Goal: Transaction & Acquisition: Purchase product/service

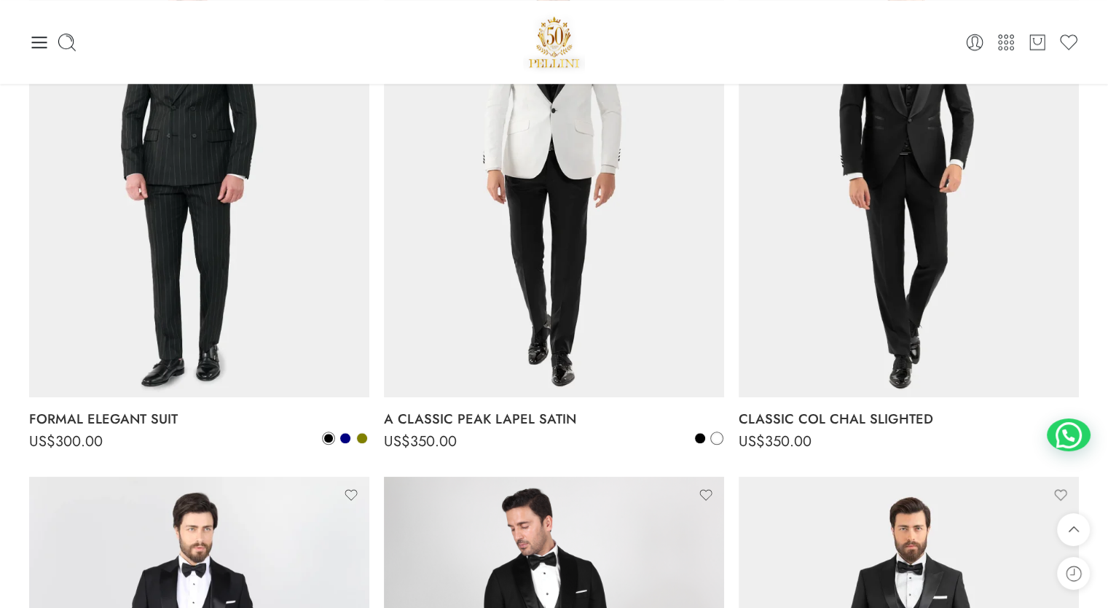
scroll to position [1287, 0]
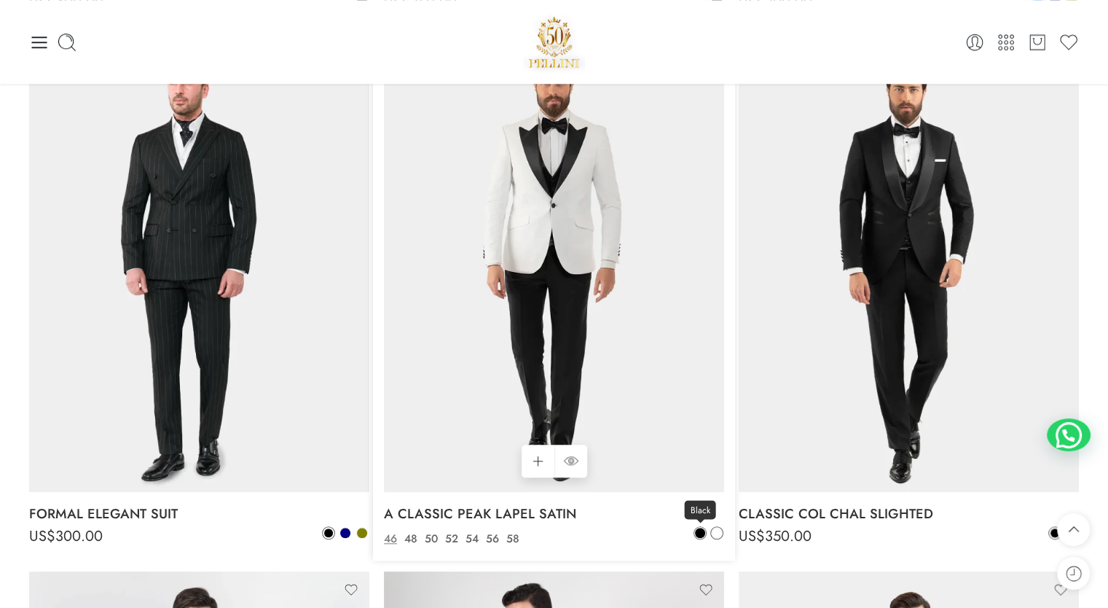
click at [700, 533] on span at bounding box center [700, 533] width 10 height 10
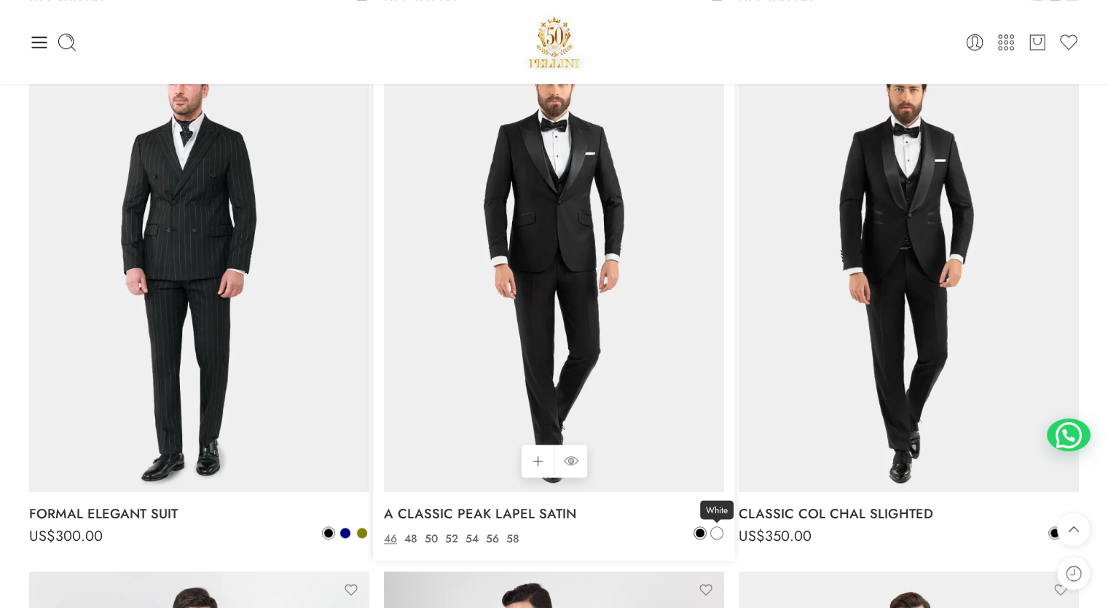
click at [712, 533] on span at bounding box center [717, 533] width 10 height 10
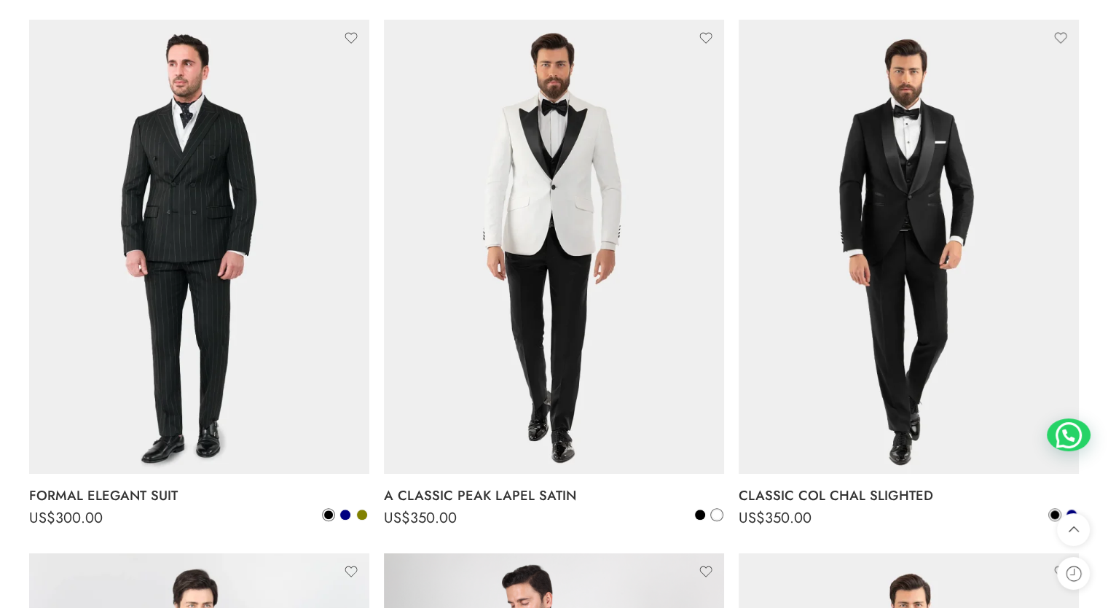
scroll to position [1384, 0]
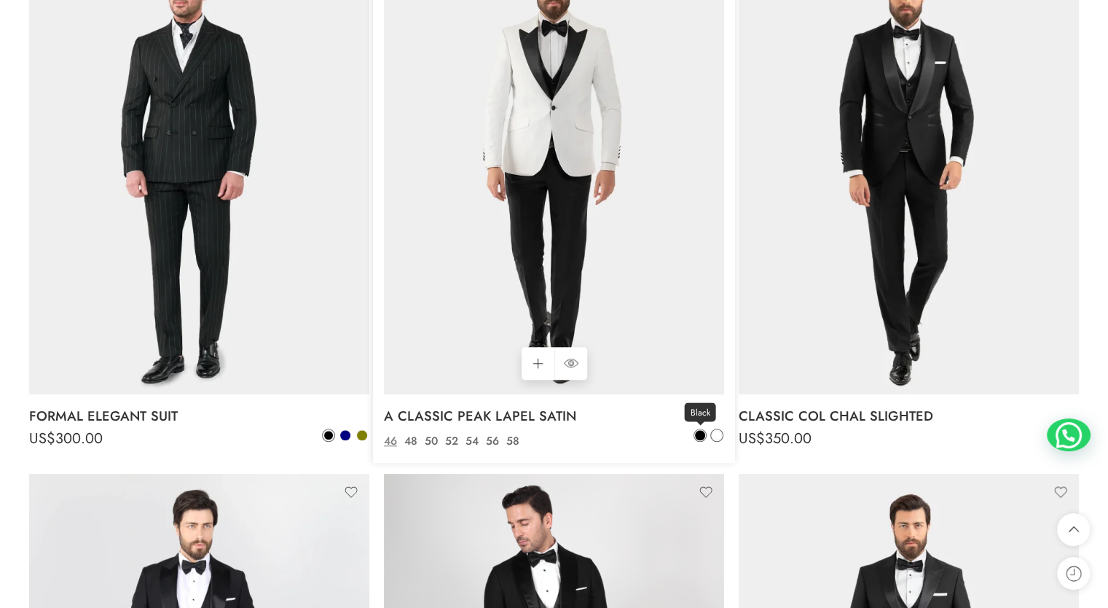
click at [697, 437] on span at bounding box center [700, 435] width 10 height 10
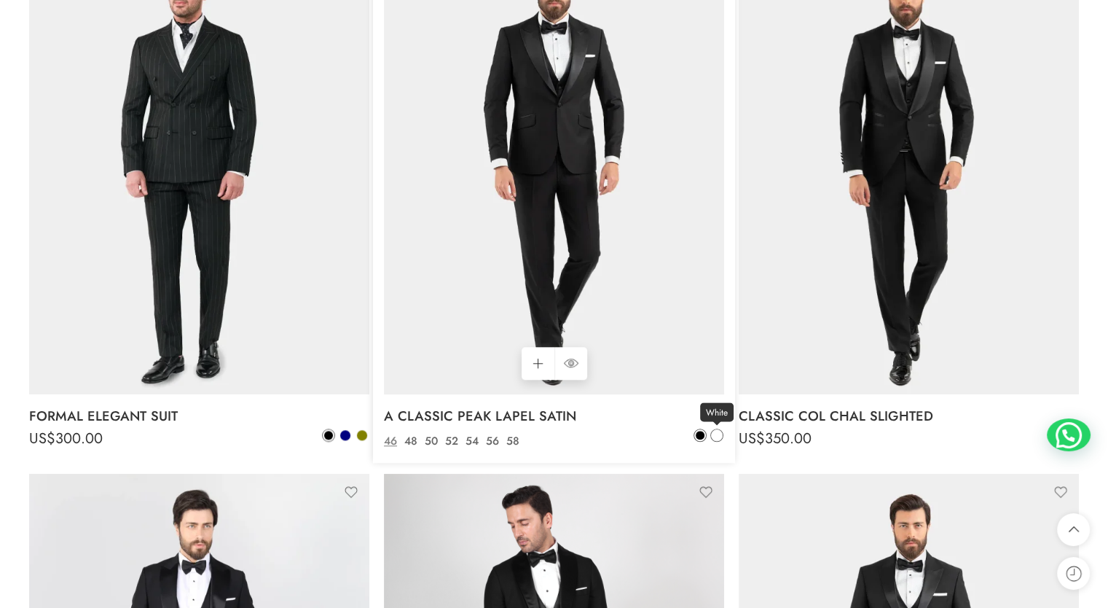
click at [716, 434] on span at bounding box center [717, 435] width 10 height 10
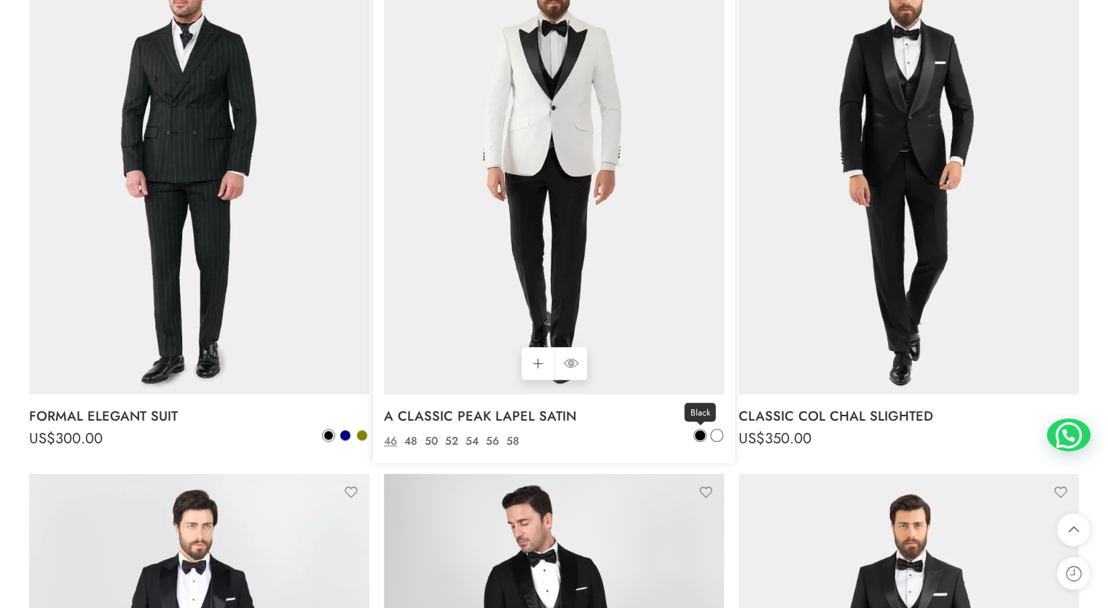
click at [698, 437] on span at bounding box center [700, 435] width 10 height 10
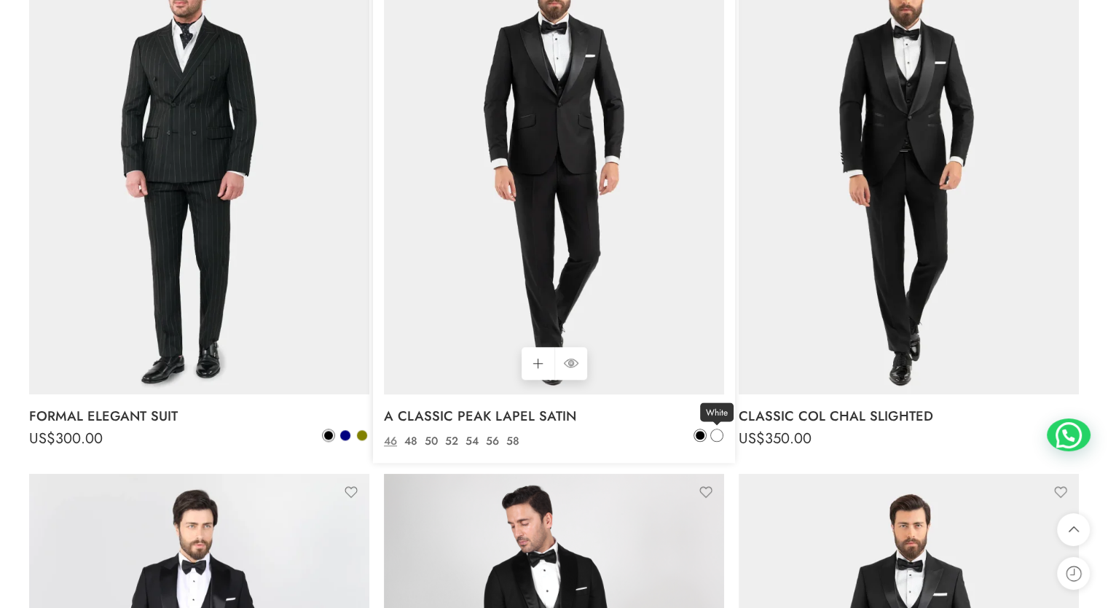
click at [719, 436] on span at bounding box center [717, 435] width 10 height 10
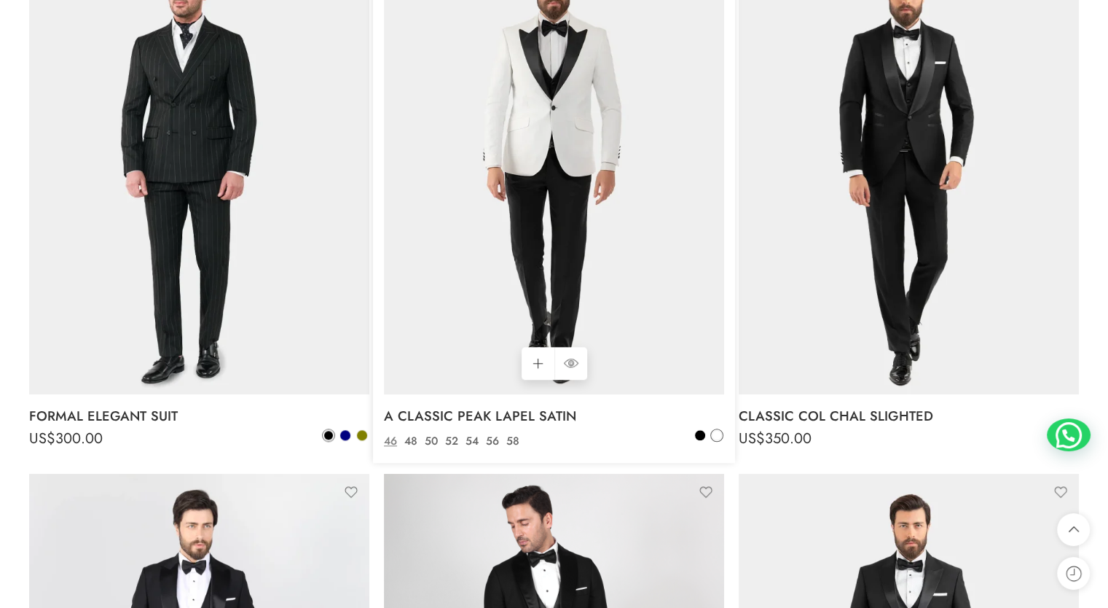
click at [694, 441] on div "Black White" at bounding box center [709, 436] width 30 height 17
click at [700, 439] on span at bounding box center [700, 435] width 10 height 10
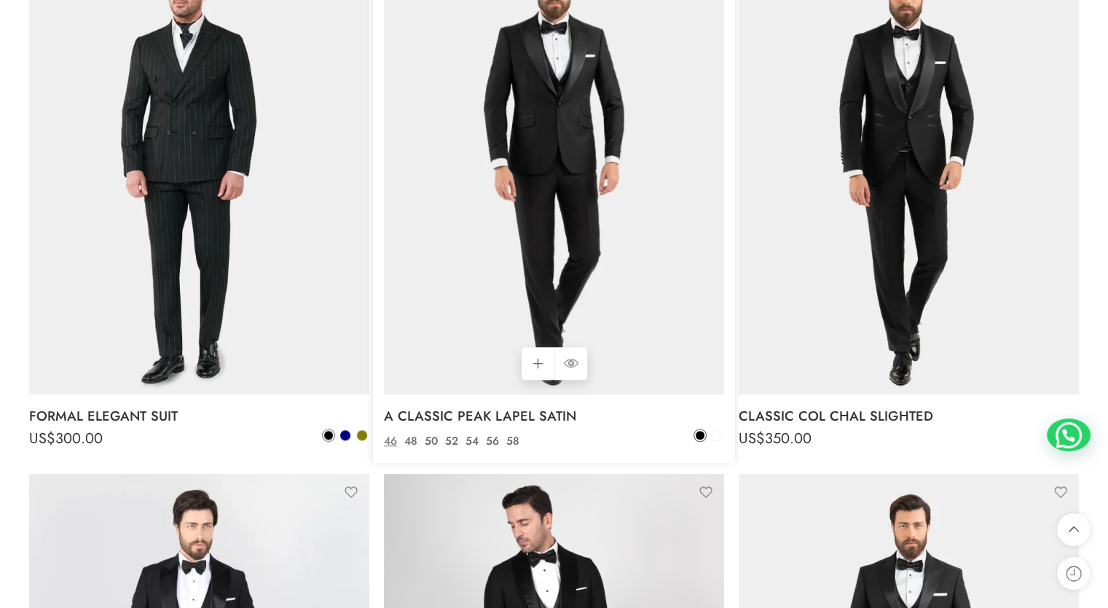
click at [538, 181] on img at bounding box center [554, 167] width 340 height 454
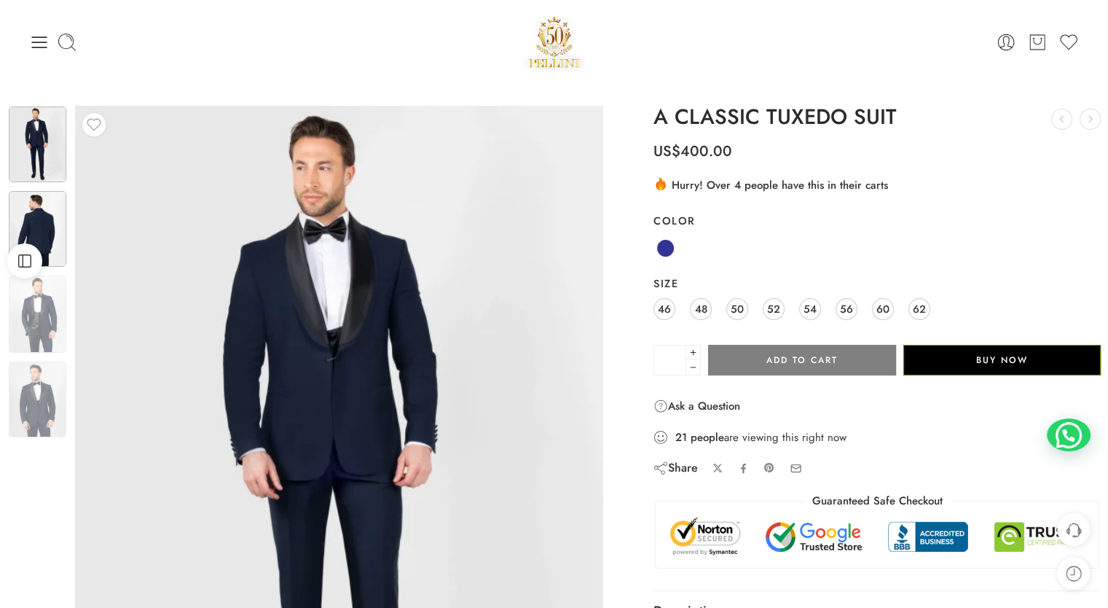
click at [47, 208] on img at bounding box center [38, 229] width 58 height 76
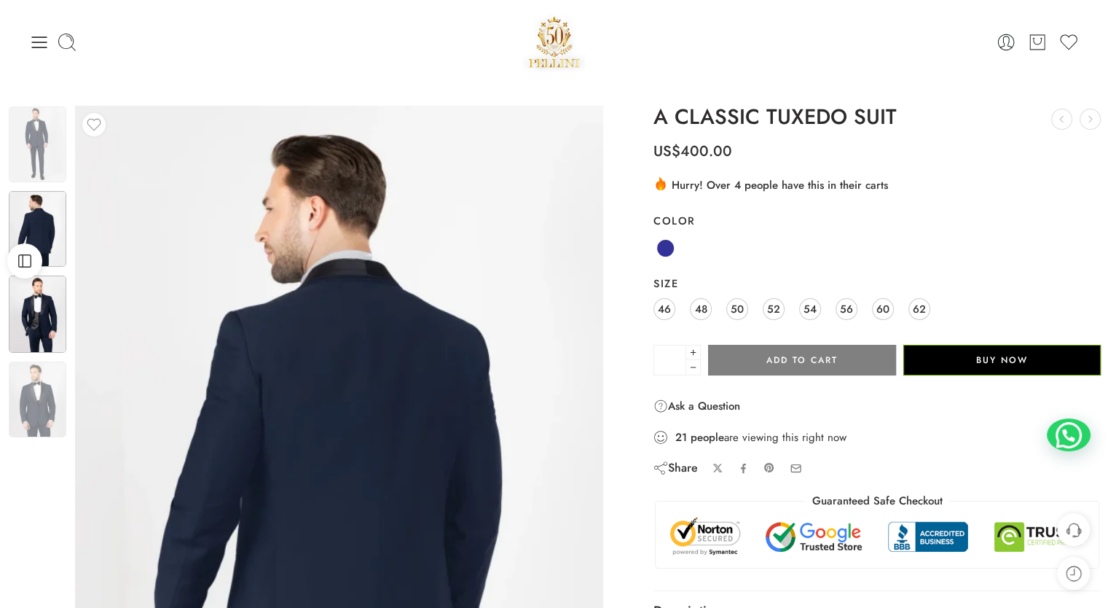
click at [50, 326] on img at bounding box center [38, 313] width 58 height 77
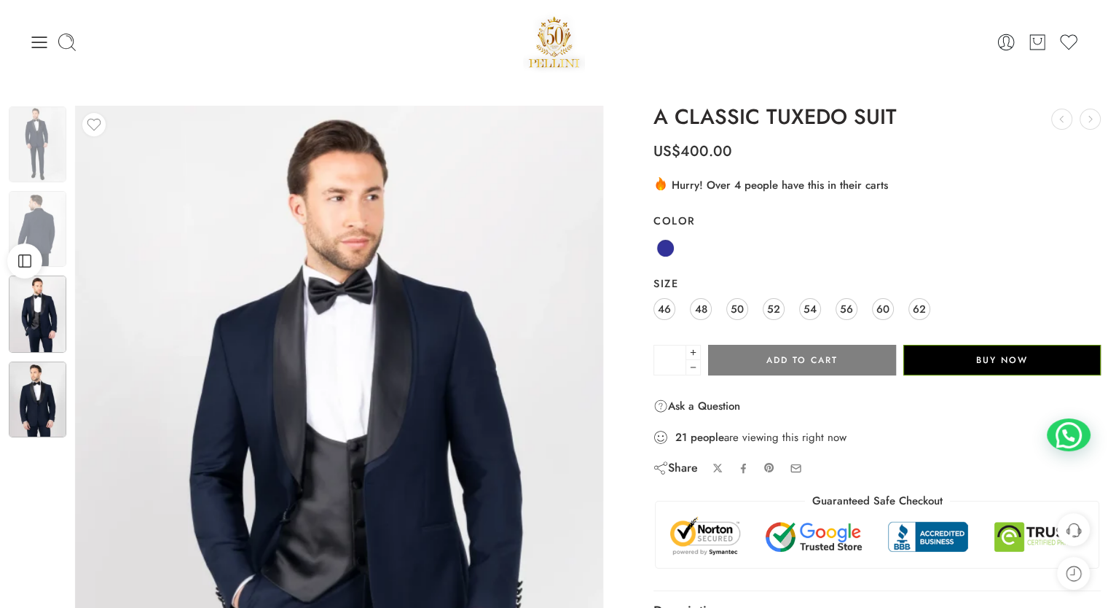
click at [42, 386] on img at bounding box center [38, 399] width 58 height 76
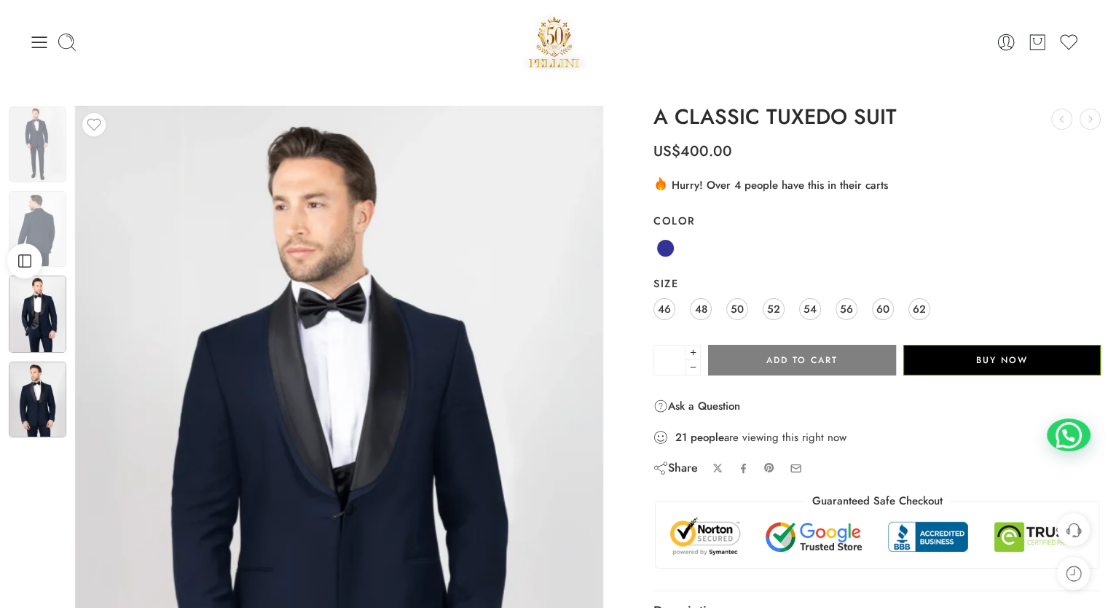
click at [53, 340] on img at bounding box center [38, 313] width 58 height 77
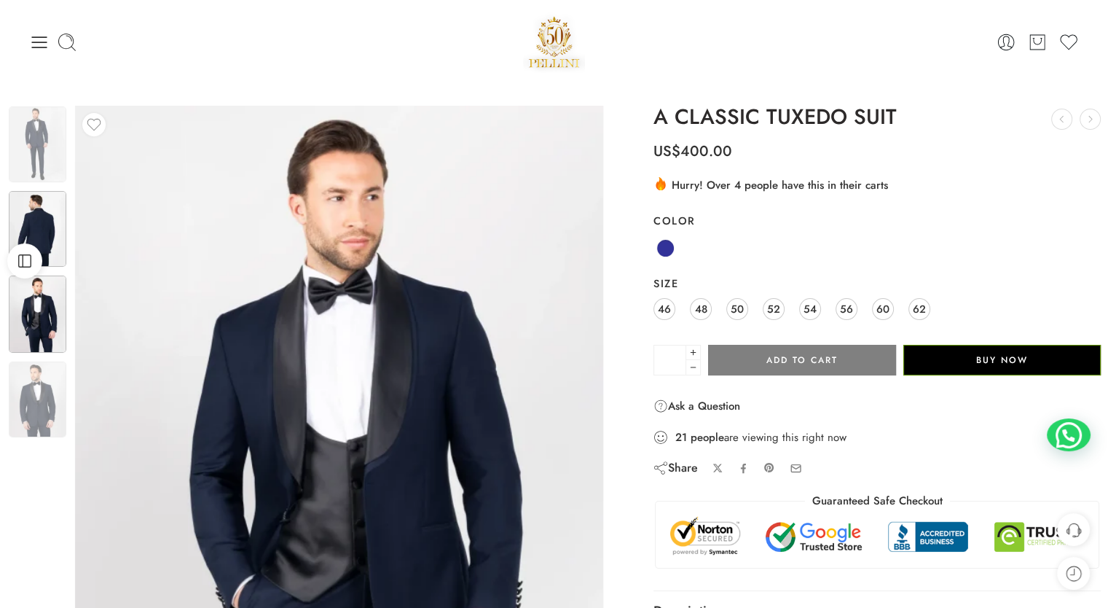
click at [51, 216] on img at bounding box center [38, 229] width 58 height 76
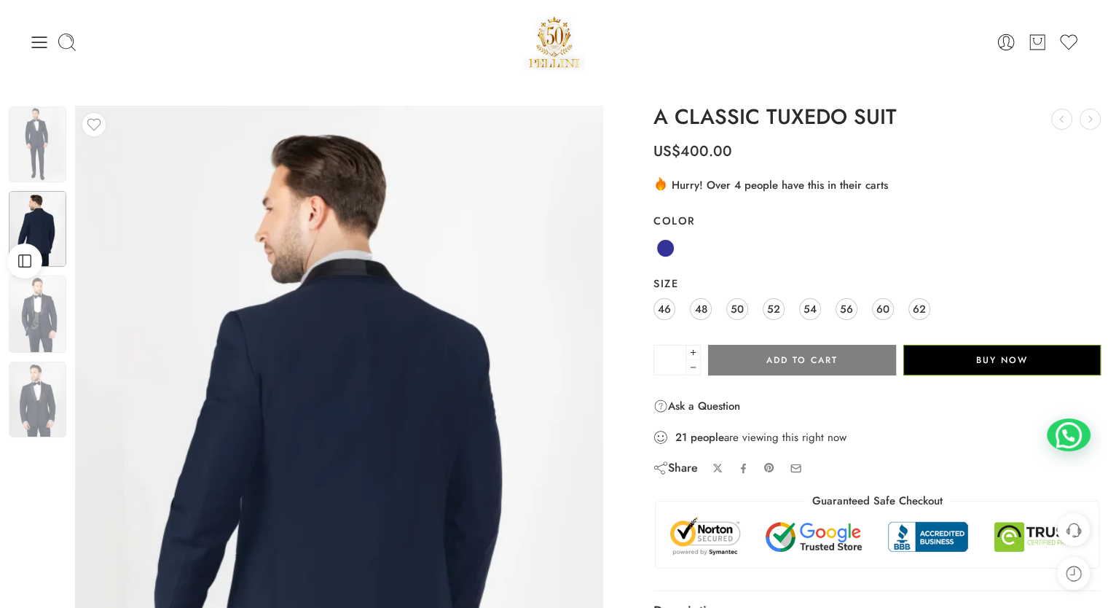
click at [51, 144] on img at bounding box center [38, 144] width 58 height 76
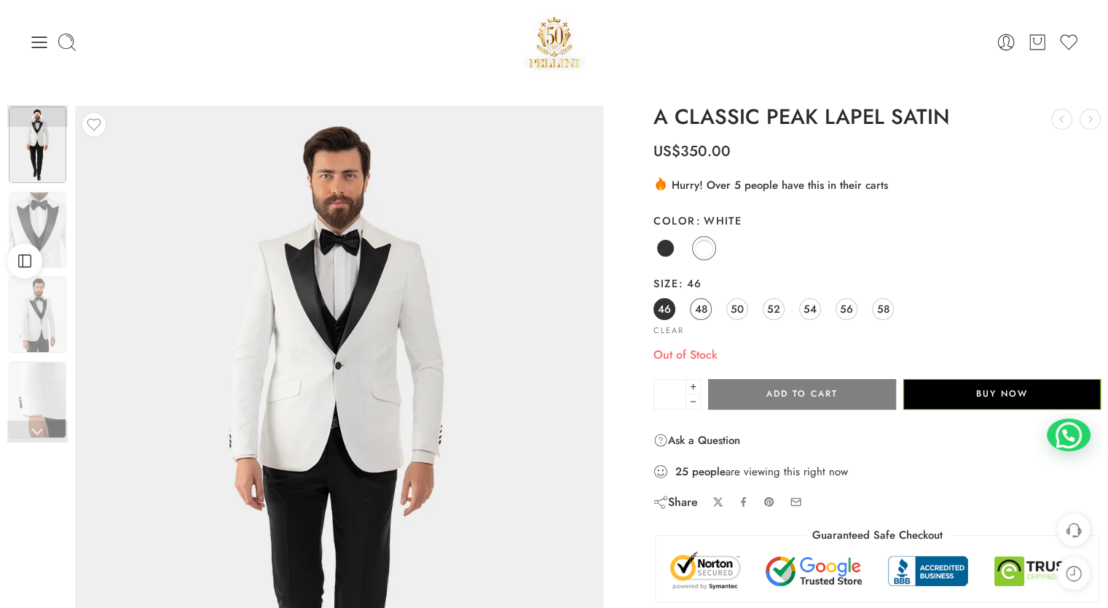
click at [708, 312] on link "48" at bounding box center [701, 309] width 22 height 22
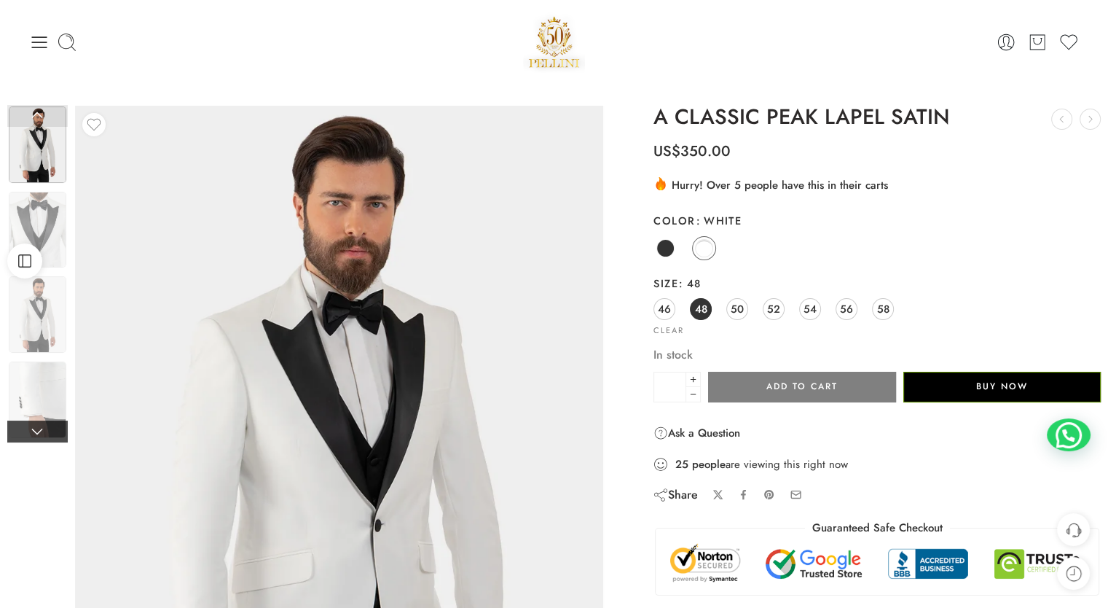
click at [33, 429] on link at bounding box center [37, 431] width 60 height 22
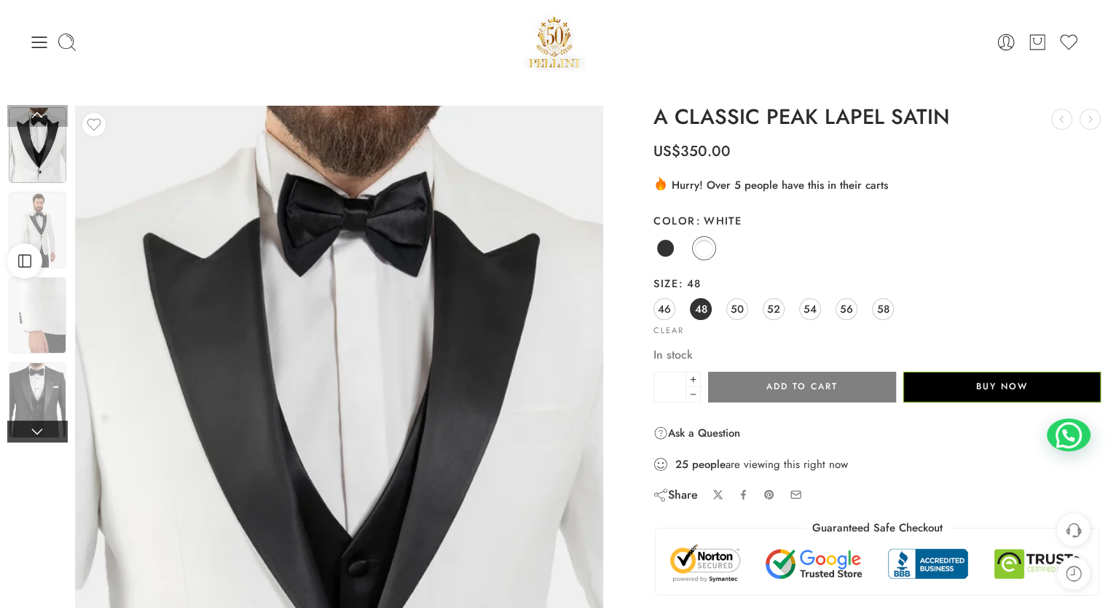
click at [33, 429] on link at bounding box center [37, 431] width 60 height 22
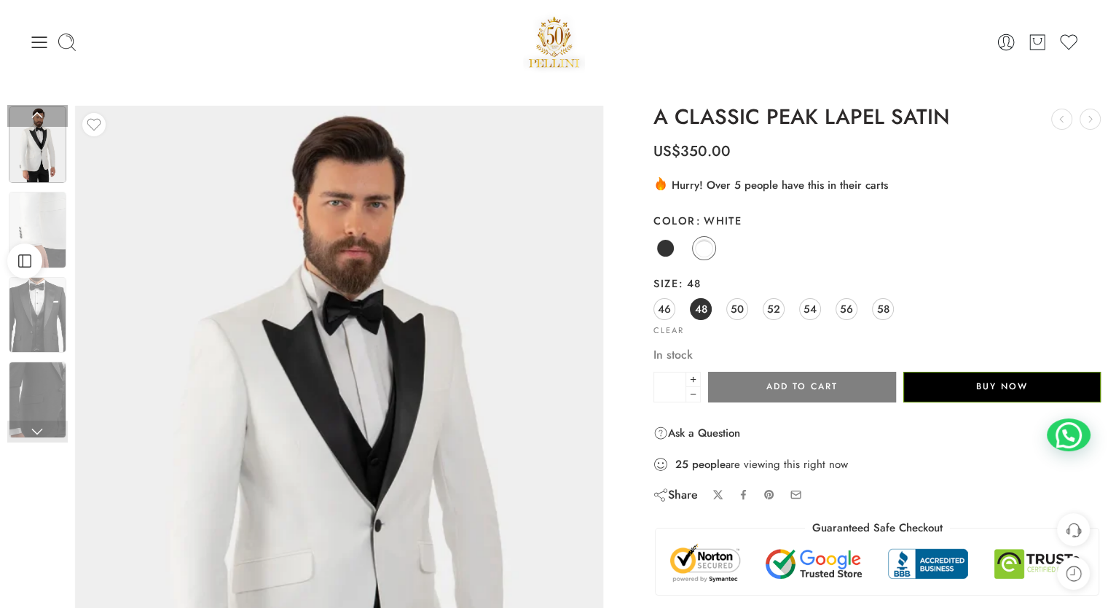
click at [33, 430] on link at bounding box center [37, 431] width 60 height 22
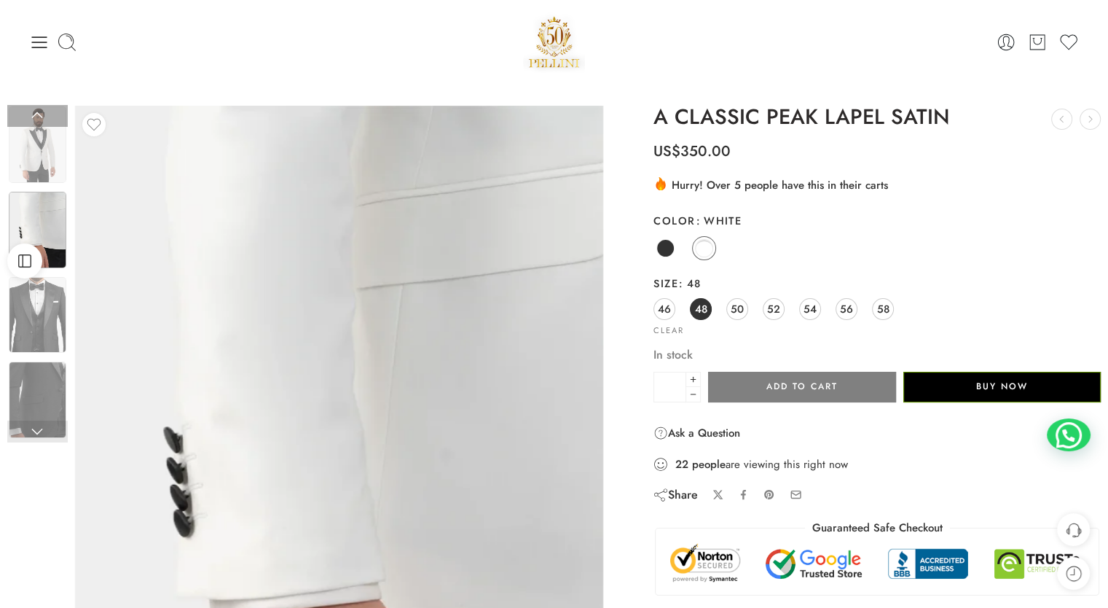
click at [33, 430] on link at bounding box center [37, 431] width 60 height 22
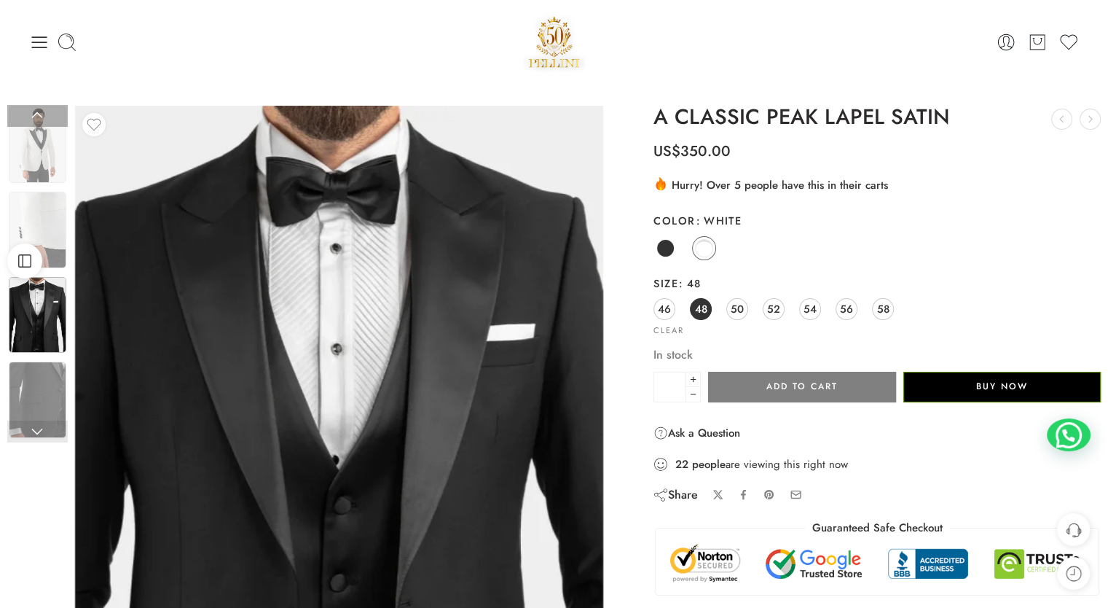
click at [47, 334] on img at bounding box center [38, 315] width 58 height 77
click at [47, 211] on img at bounding box center [38, 230] width 58 height 77
click at [41, 189] on div at bounding box center [37, 191] width 60 height 512
click at [44, 141] on img at bounding box center [38, 144] width 58 height 77
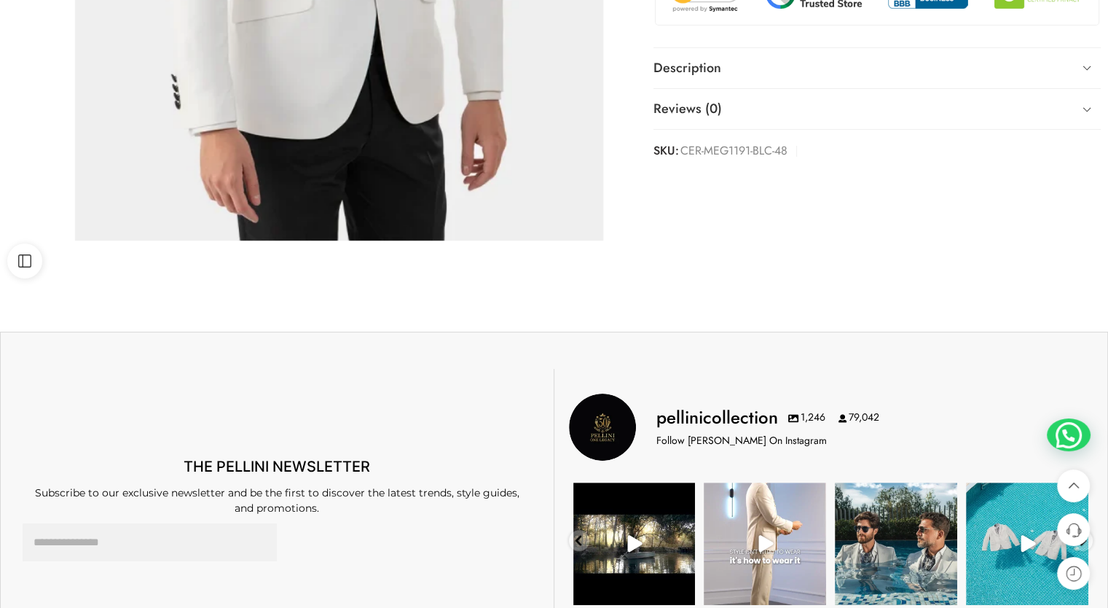
scroll to position [364, 0]
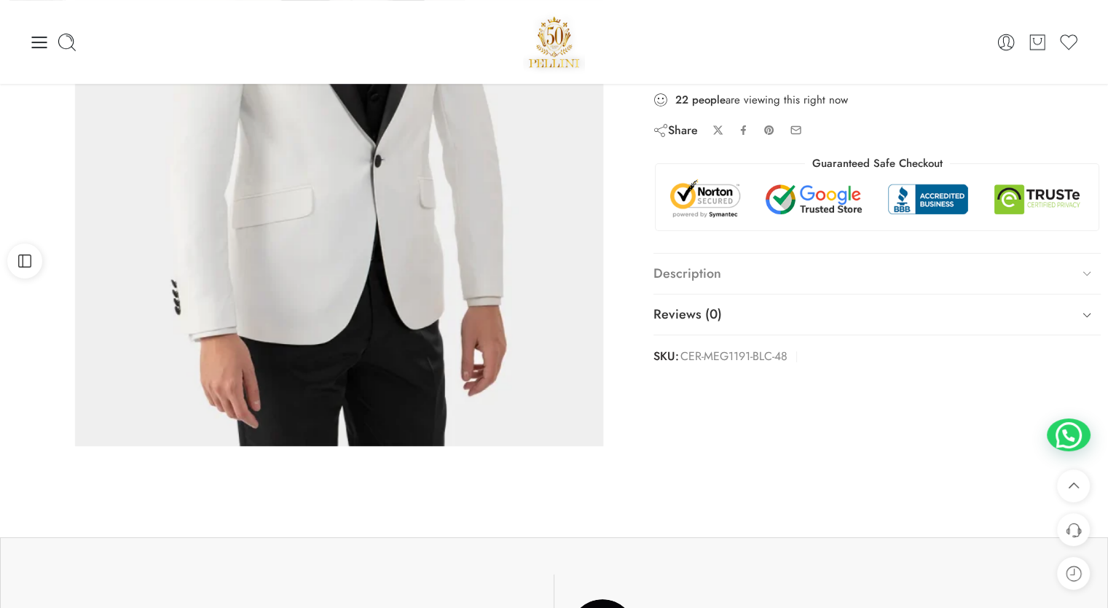
click at [732, 272] on link "Description" at bounding box center [877, 274] width 447 height 41
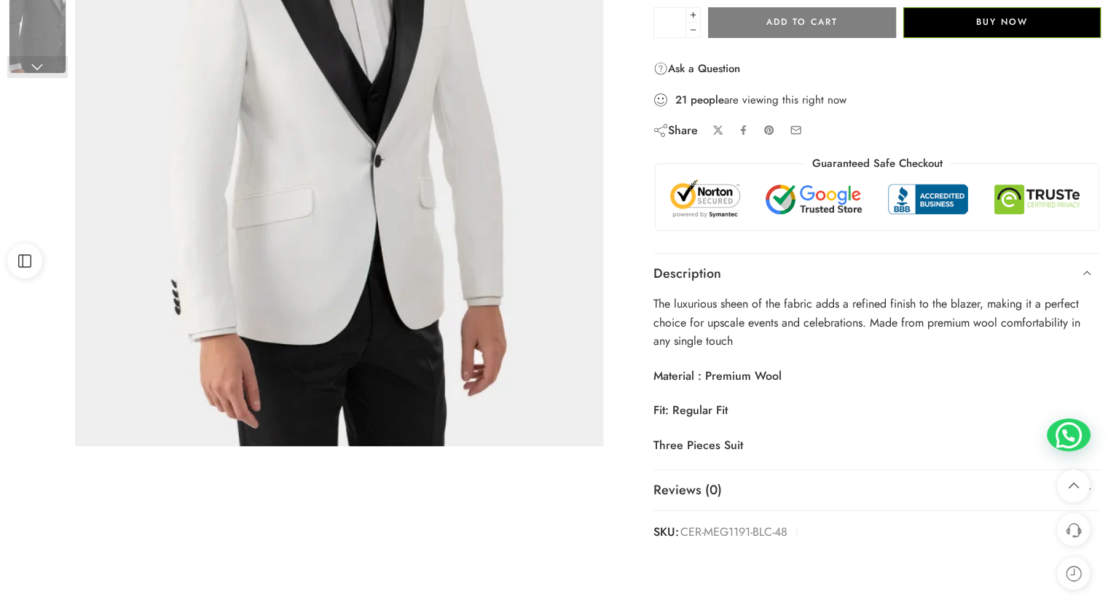
click at [678, 376] on strong "Material : Premium Wool" at bounding box center [718, 375] width 128 height 17
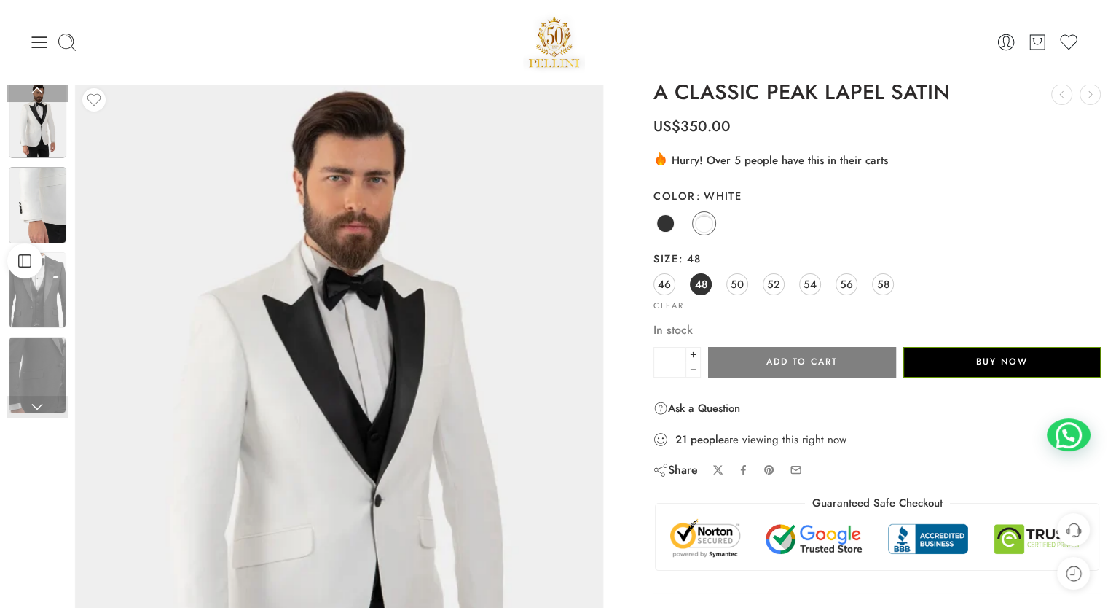
scroll to position [0, 0]
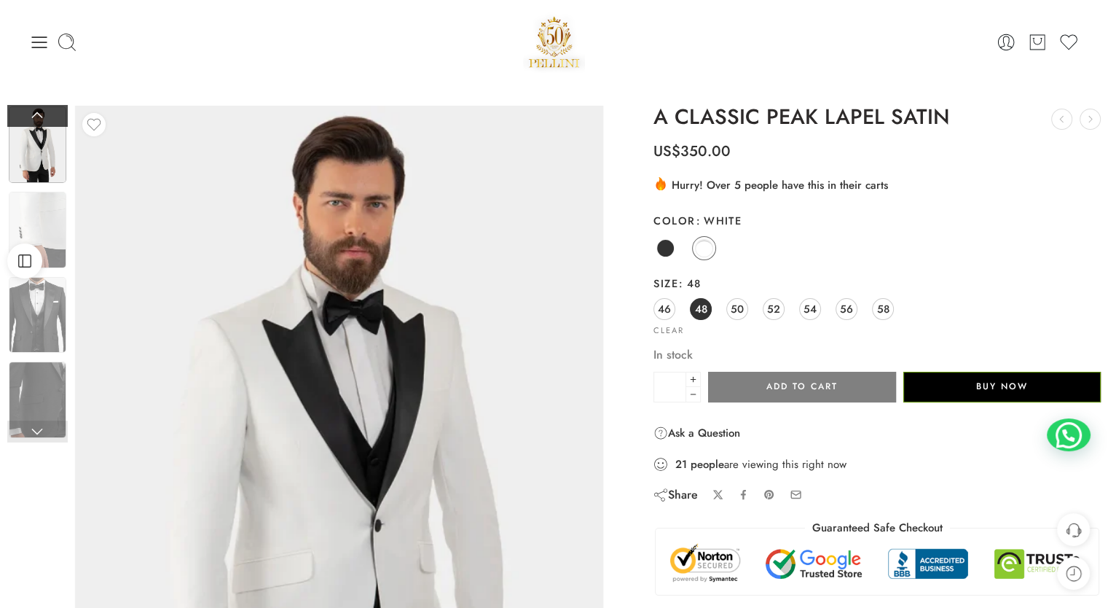
click at [36, 117] on link at bounding box center [37, 116] width 60 height 22
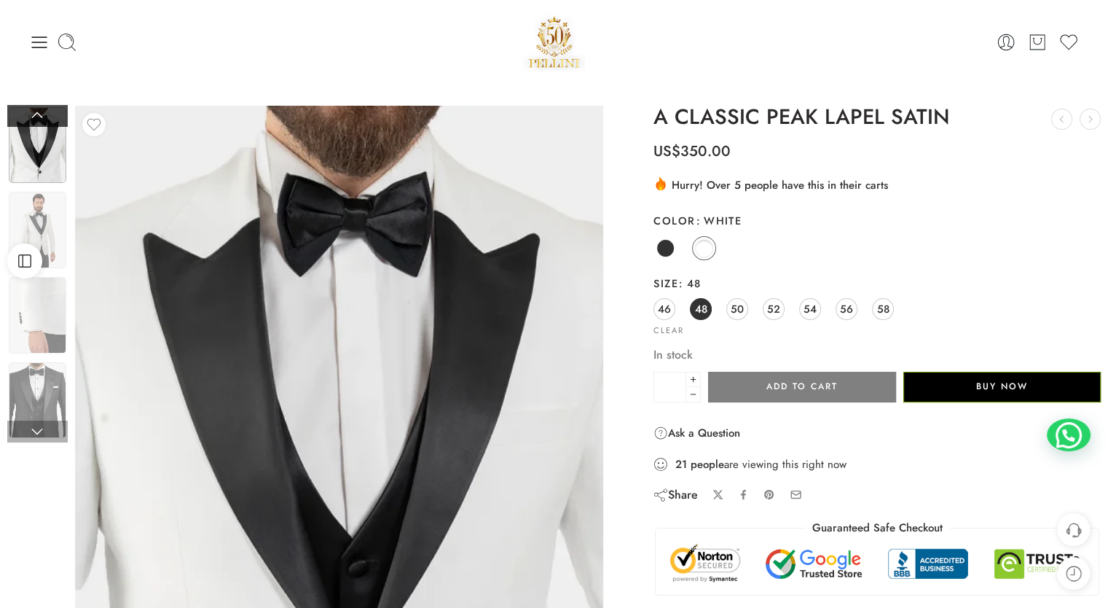
click at [38, 114] on link at bounding box center [37, 116] width 60 height 22
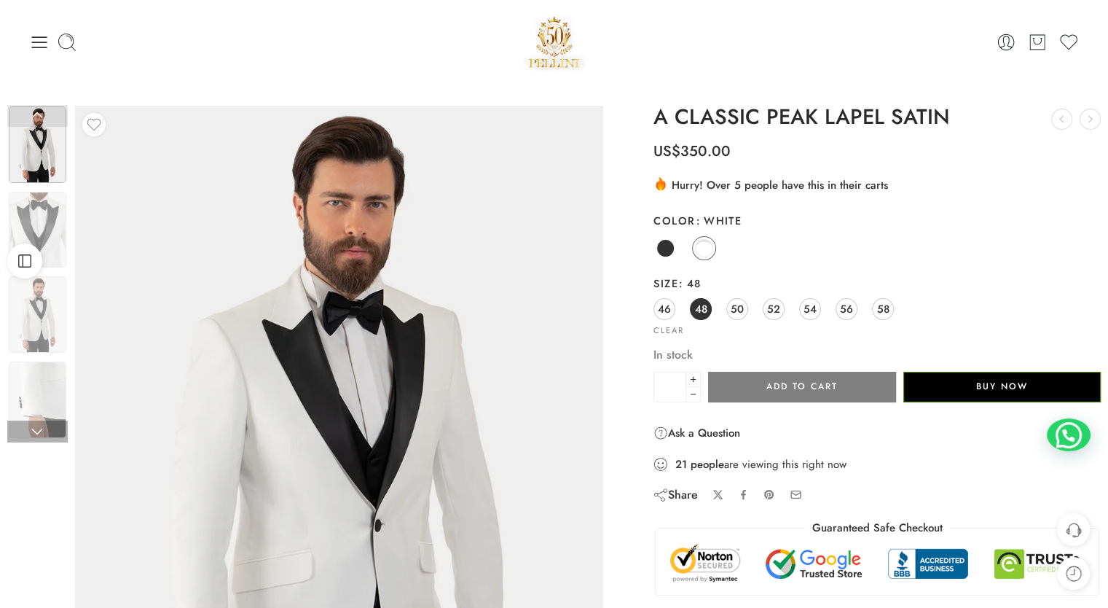
click at [38, 114] on link at bounding box center [37, 116] width 60 height 22
click at [34, 117] on link at bounding box center [37, 116] width 60 height 22
click at [40, 158] on img at bounding box center [38, 144] width 58 height 77
click at [39, 193] on img at bounding box center [38, 230] width 58 height 77
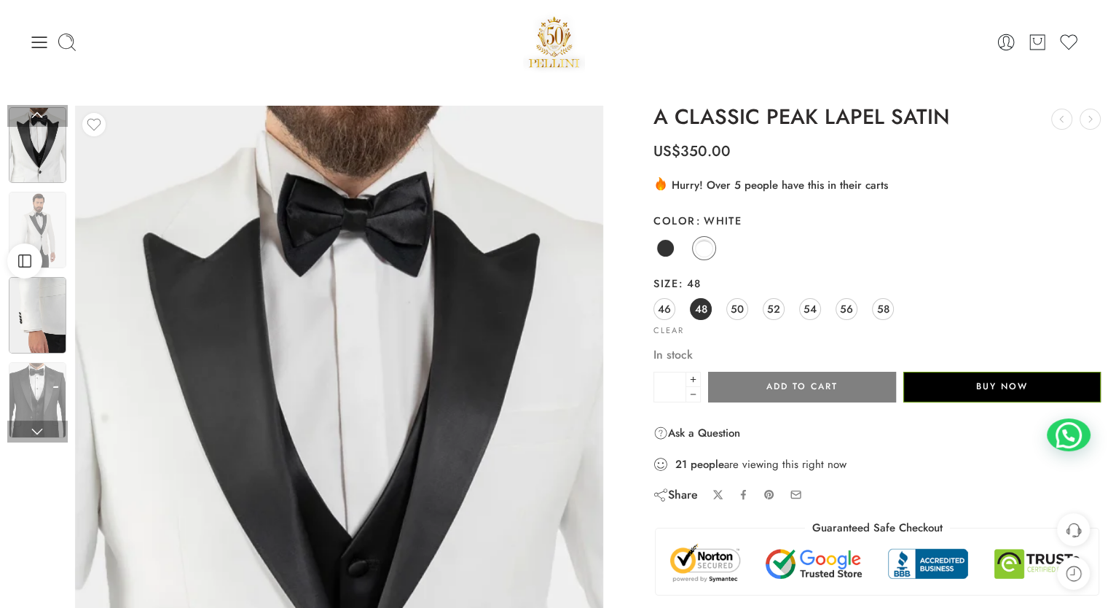
click at [58, 302] on img at bounding box center [38, 315] width 58 height 77
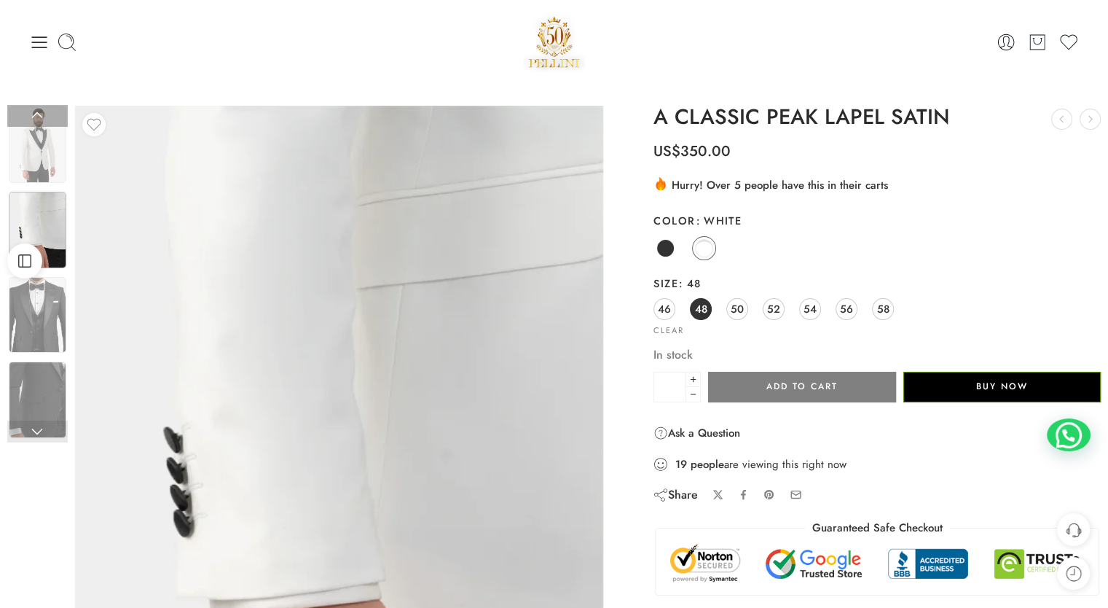
click at [58, 202] on img at bounding box center [38, 230] width 58 height 77
click at [52, 162] on img at bounding box center [38, 144] width 58 height 77
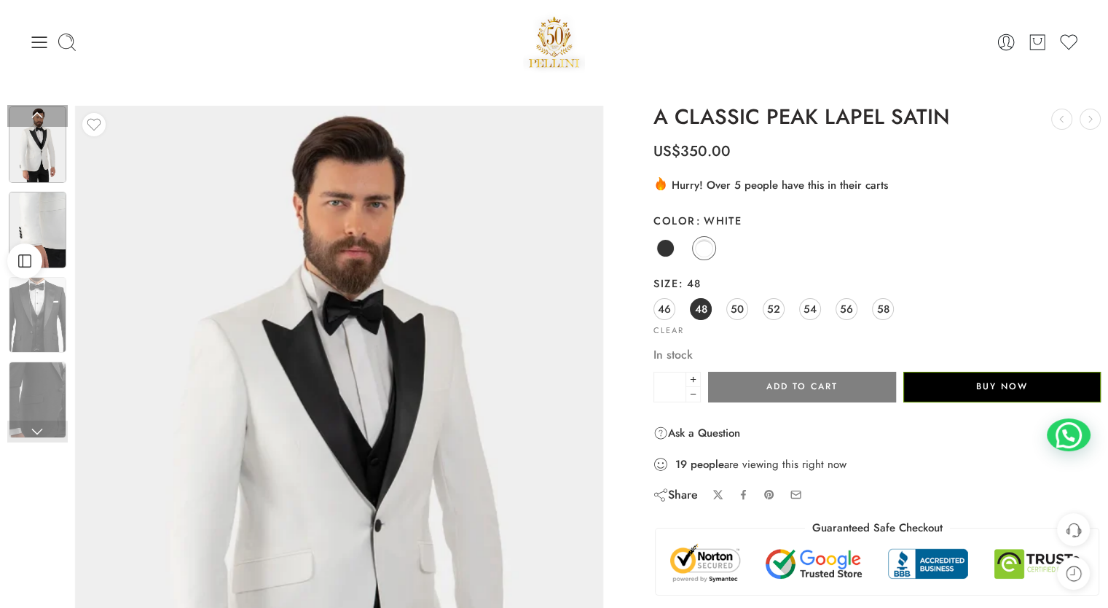
click at [41, 222] on img at bounding box center [38, 230] width 58 height 77
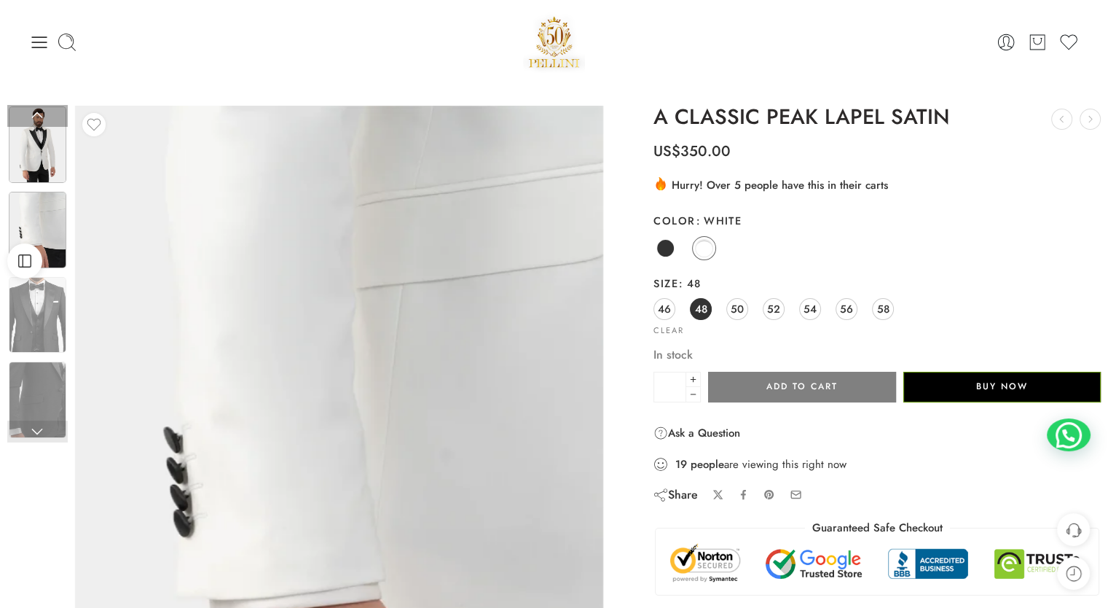
click at [33, 165] on img at bounding box center [38, 144] width 58 height 77
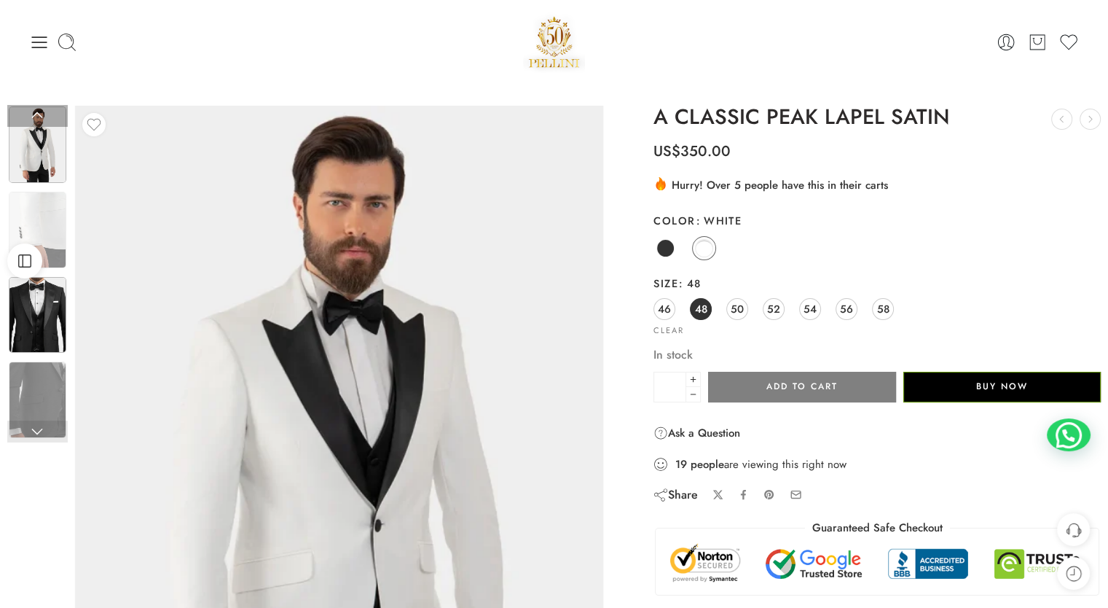
click at [55, 299] on img at bounding box center [38, 315] width 58 height 77
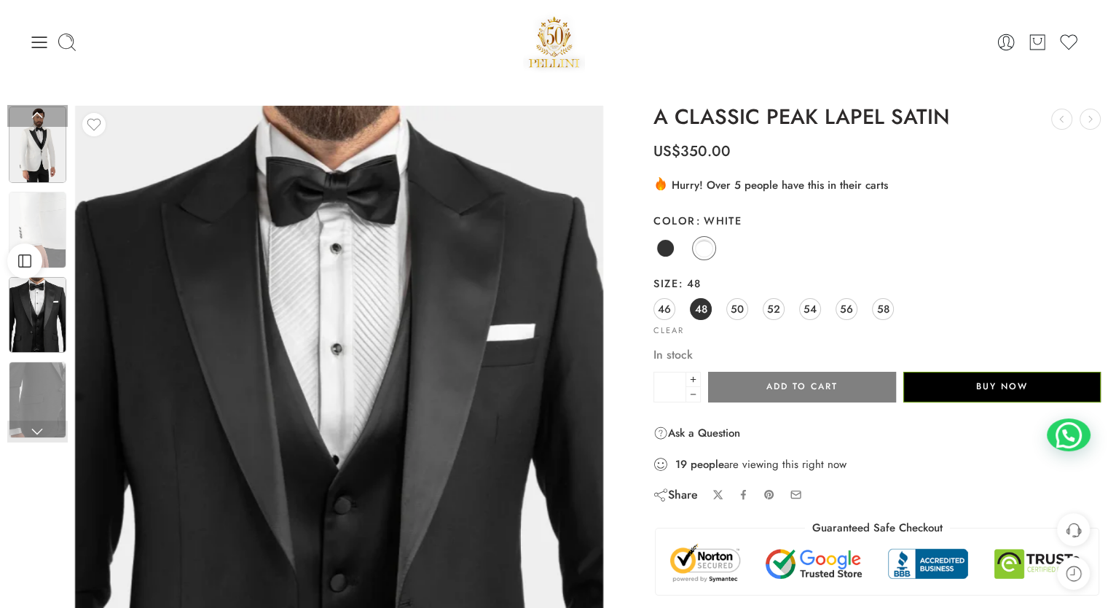
click at [50, 146] on img at bounding box center [38, 144] width 58 height 77
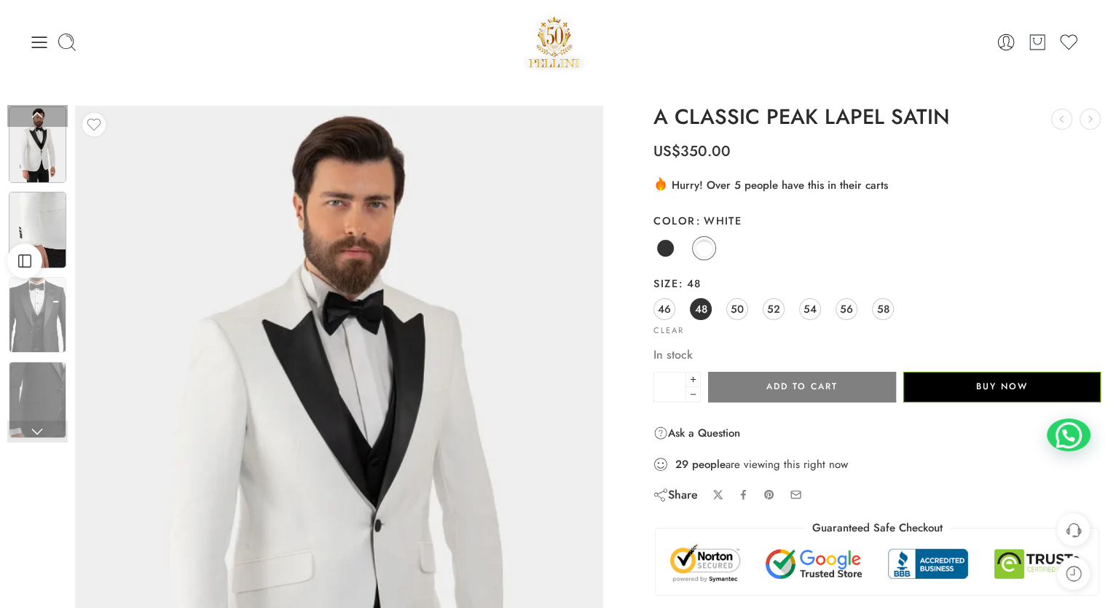
click at [47, 232] on img at bounding box center [38, 230] width 58 height 77
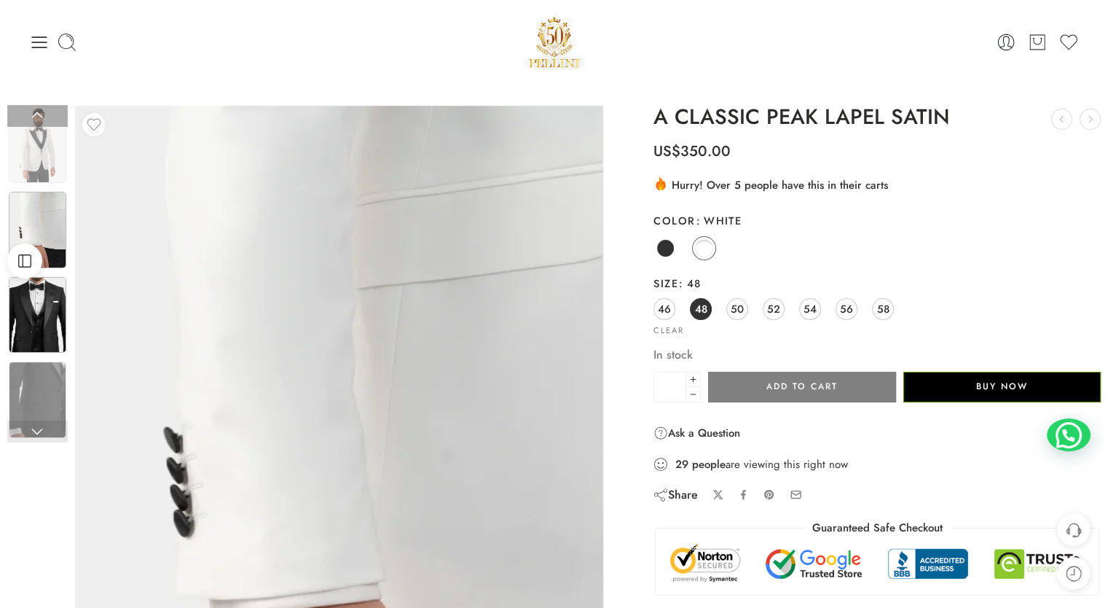
click at [50, 307] on img at bounding box center [38, 315] width 58 height 77
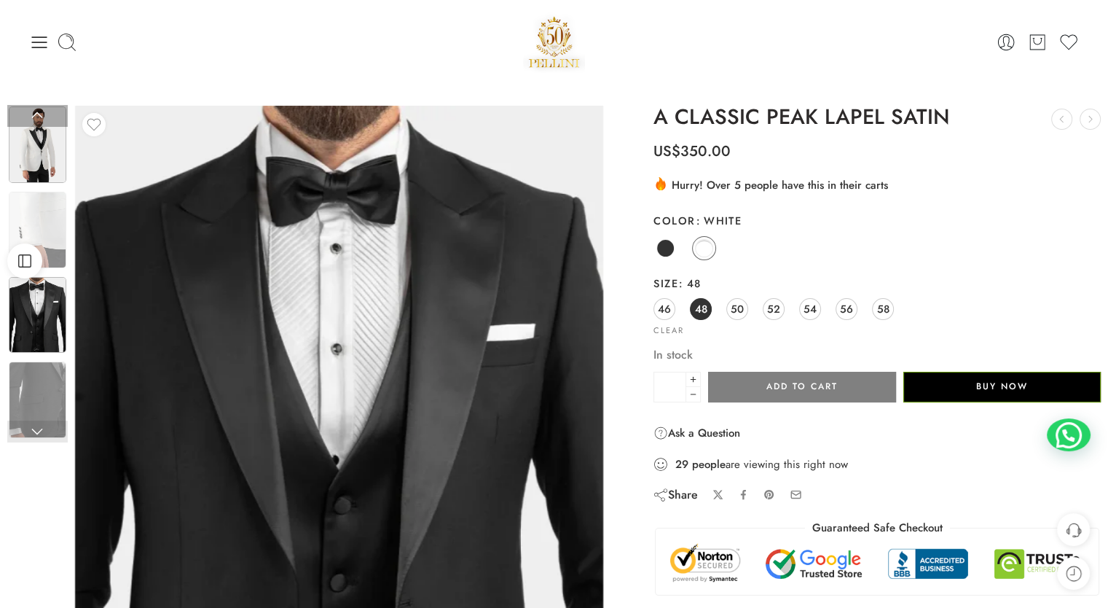
click at [44, 165] on img at bounding box center [38, 144] width 58 height 77
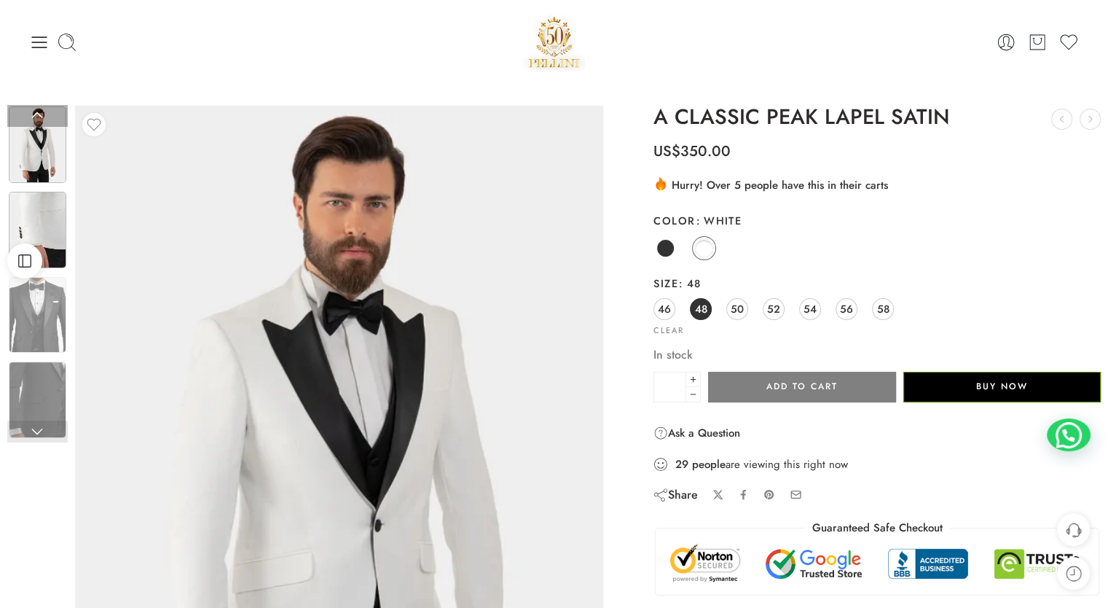
click at [41, 221] on img at bounding box center [38, 230] width 58 height 77
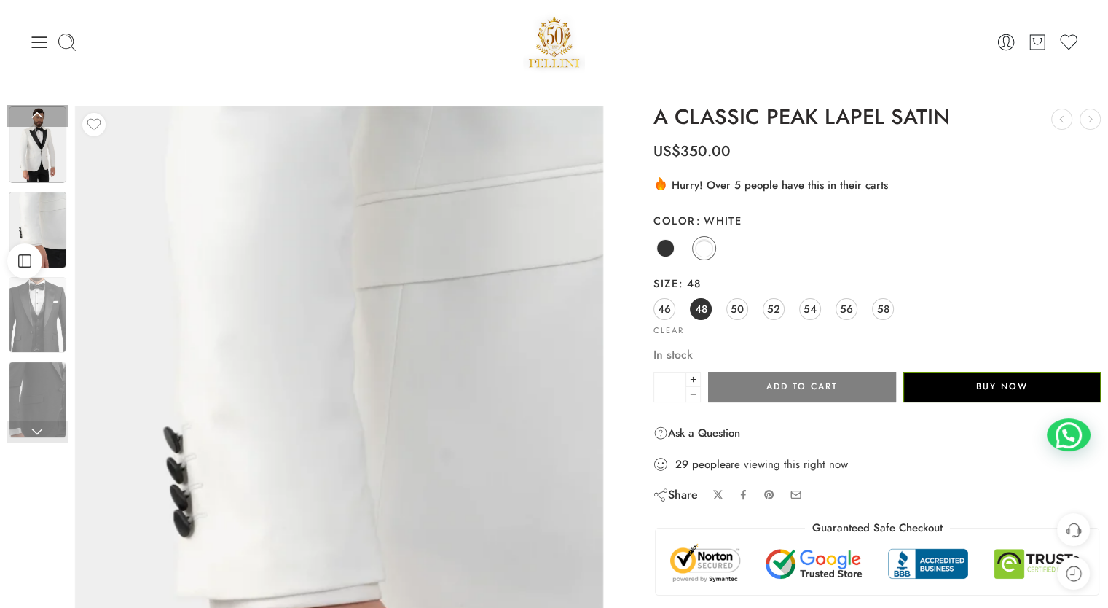
click at [38, 156] on img at bounding box center [38, 144] width 58 height 77
